Goal: Task Accomplishment & Management: Manage account settings

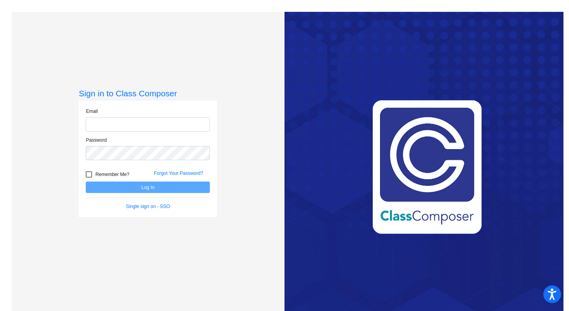
type input "[EMAIL_ADDRESS][PERSON_NAME][DOMAIN_NAME]"
click at [167, 188] on button "Log In" at bounding box center [148, 187] width 124 height 11
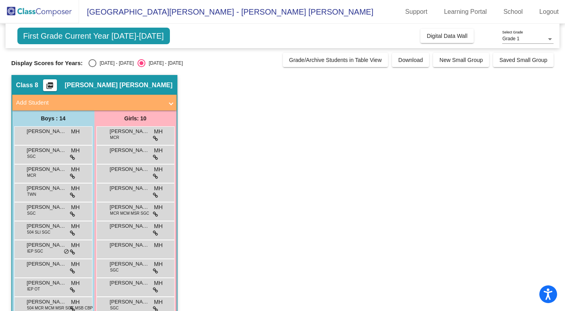
click at [93, 64] on div "Select an option" at bounding box center [93, 63] width 8 height 8
click at [92, 67] on input "[DATE] - [DATE]" at bounding box center [92, 67] width 0 height 0
radio input "true"
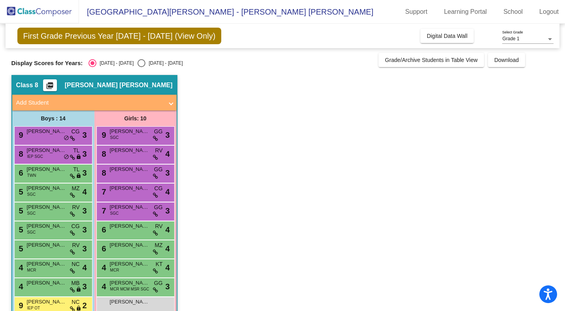
click at [133, 59] on div "Display Scores for Years: [DATE] - [DATE] [DATE] - [DATE] Grade/Archive Student…" at bounding box center [282, 60] width 543 height 14
click at [138, 62] on div "Select an option" at bounding box center [142, 63] width 8 height 8
click at [141, 67] on input "[DATE] - [DATE]" at bounding box center [141, 67] width 0 height 0
radio input "true"
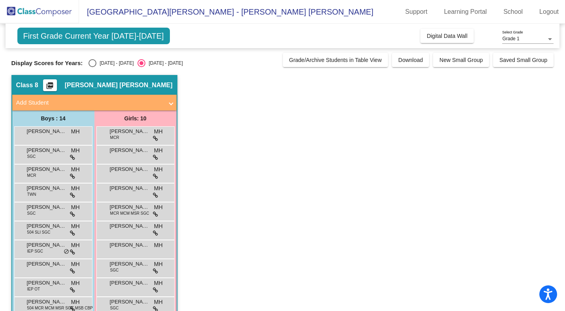
click at [94, 63] on div "Select an option" at bounding box center [93, 63] width 8 height 8
click at [92, 67] on input "[DATE] - [DATE]" at bounding box center [92, 67] width 0 height 0
radio input "true"
